Goal: Information Seeking & Learning: Learn about a topic

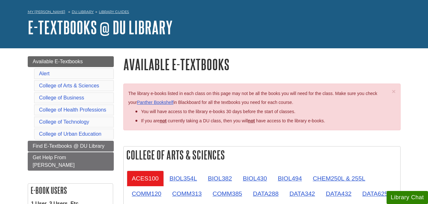
scroll to position [96, 0]
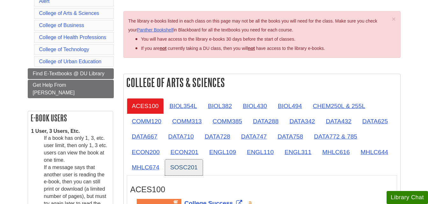
click at [180, 167] on link "SOSC201" at bounding box center [184, 168] width 38 height 16
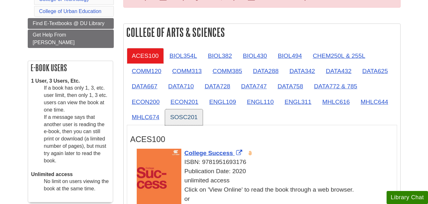
scroll to position [127, 0]
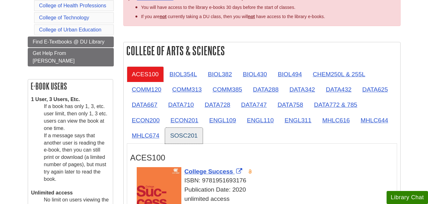
click at [182, 134] on link "SOSC201" at bounding box center [184, 136] width 38 height 16
click at [185, 135] on link "SOSC201" at bounding box center [184, 136] width 38 height 16
click at [187, 139] on link "SOSC201" at bounding box center [184, 136] width 38 height 16
click at [194, 136] on link "SOSC201" at bounding box center [184, 136] width 38 height 16
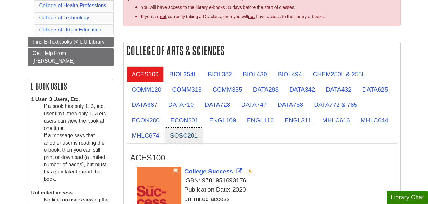
click at [194, 136] on link "SOSC201" at bounding box center [184, 136] width 38 height 16
click at [169, 136] on link "SOSC201" at bounding box center [184, 136] width 38 height 16
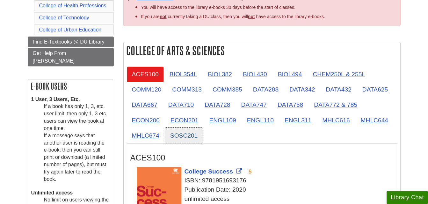
click at [169, 136] on link "SOSC201" at bounding box center [184, 136] width 38 height 16
click at [176, 137] on link "SOSC201" at bounding box center [184, 136] width 38 height 16
click at [178, 135] on link "SOSC201" at bounding box center [184, 136] width 38 height 16
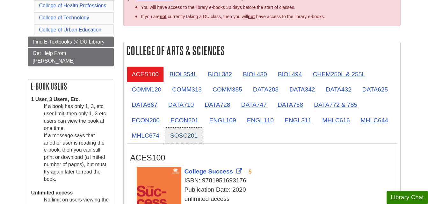
click at [178, 135] on link "SOSC201" at bounding box center [184, 136] width 38 height 16
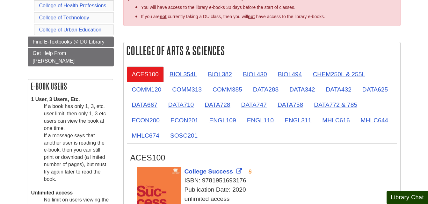
click at [404, 197] on button "Library Chat" at bounding box center [406, 197] width 41 height 13
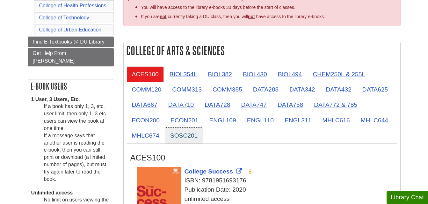
click at [189, 138] on link "SOSC201" at bounding box center [184, 136] width 38 height 16
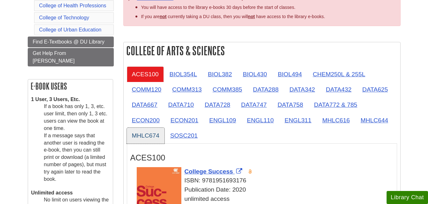
click at [140, 138] on link "MHLC674" at bounding box center [146, 136] width 38 height 16
click at [141, 134] on link "MHLC674" at bounding box center [146, 136] width 38 height 16
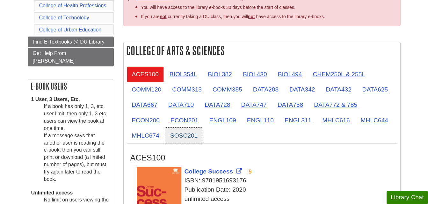
click at [184, 134] on link "SOSC201" at bounding box center [184, 136] width 38 height 16
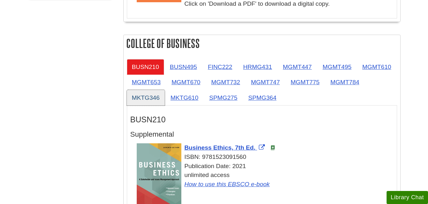
click at [165, 99] on link "MKTG346" at bounding box center [146, 98] width 38 height 16
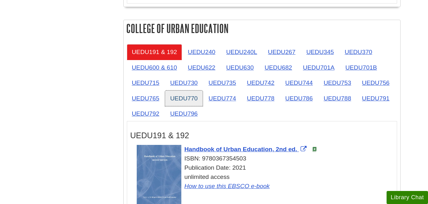
scroll to position [1019, 0]
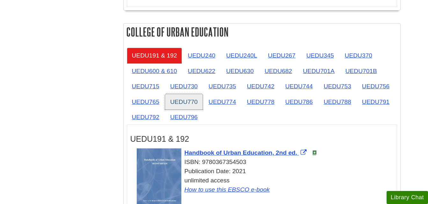
click at [187, 100] on link "UEDU770" at bounding box center [184, 102] width 38 height 16
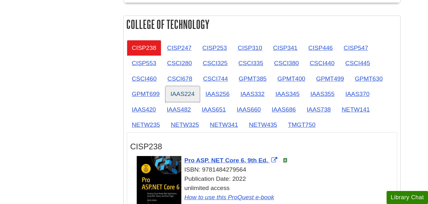
scroll to position [605, 0]
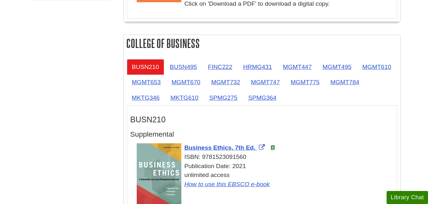
scroll to position [127, 0]
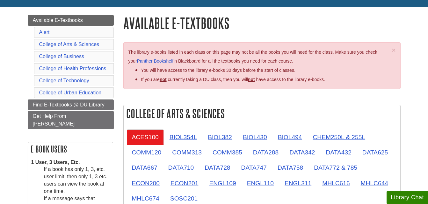
scroll to position [64, 0]
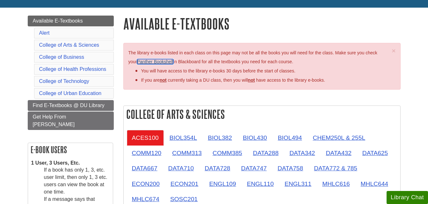
click at [151, 60] on link "Panther Bookshelf" at bounding box center [155, 61] width 36 height 5
